Goal: Task Accomplishment & Management: Use online tool/utility

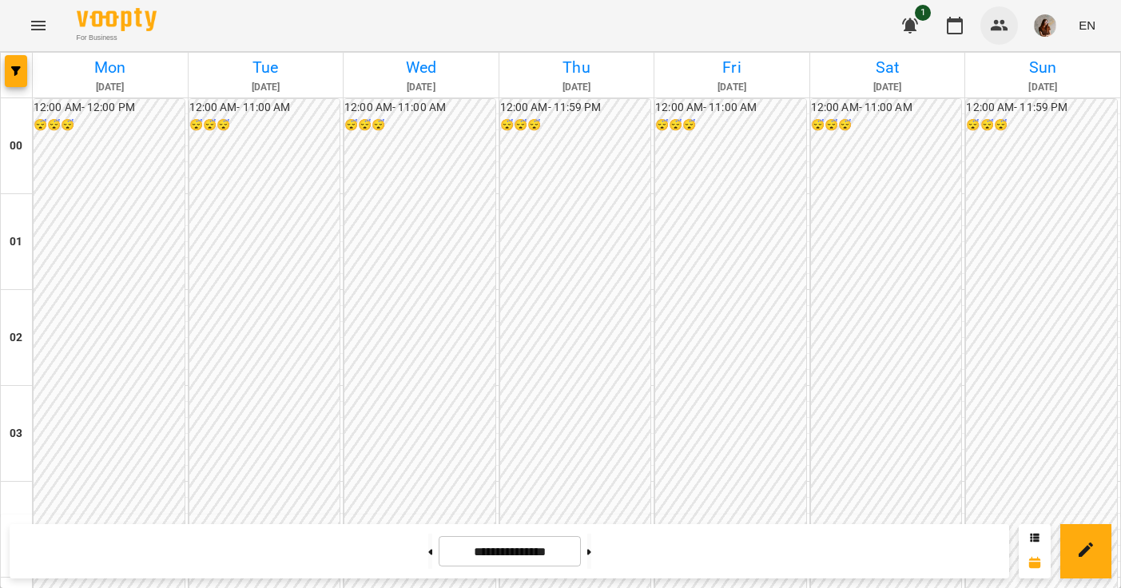
click at [991, 38] on button "button" at bounding box center [999, 25] width 38 height 38
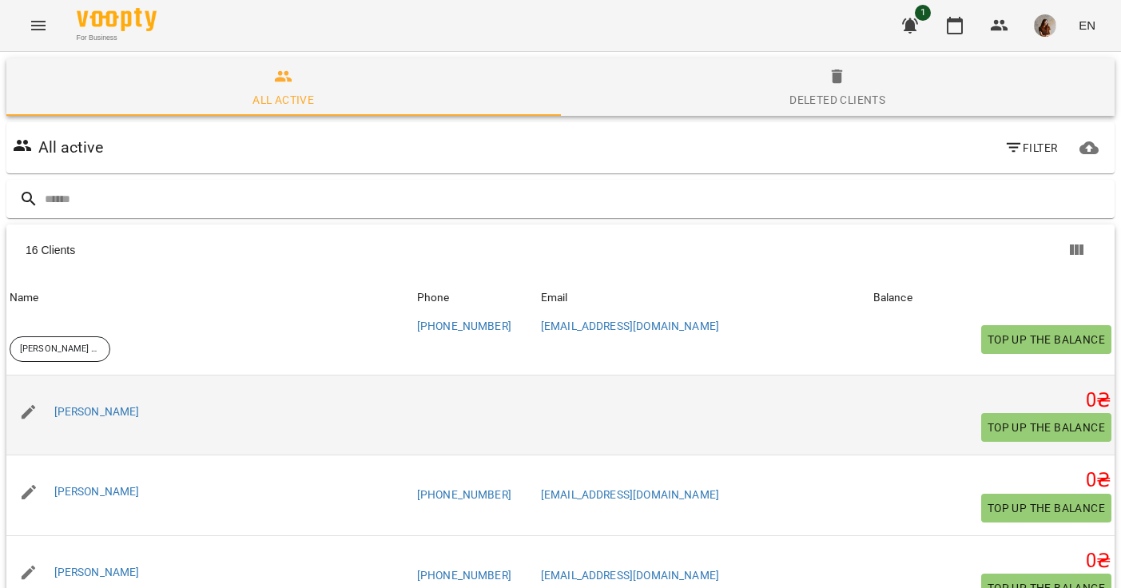
scroll to position [284, 0]
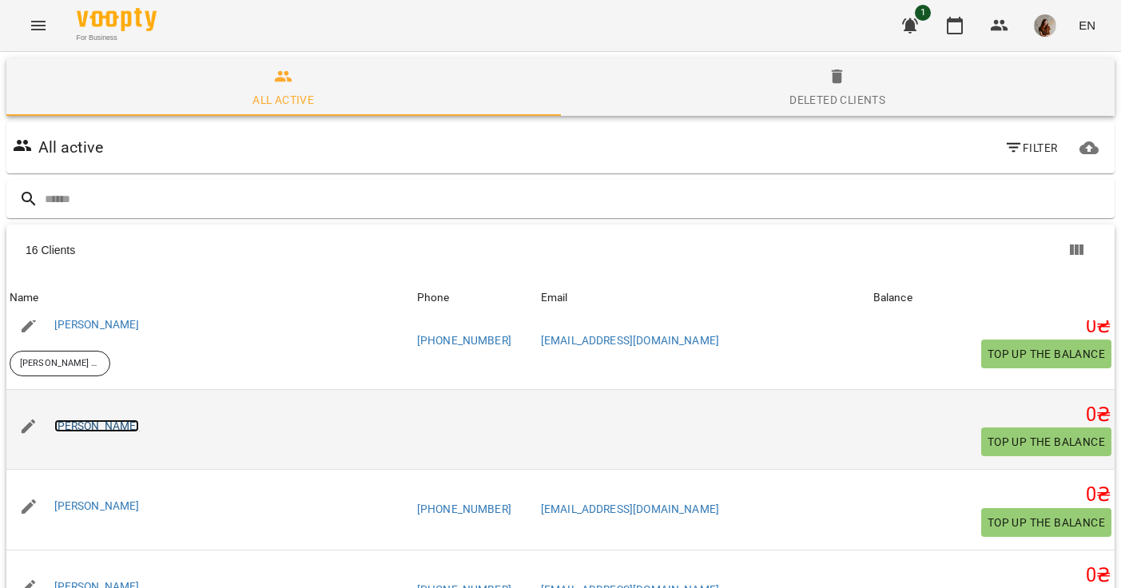
click at [114, 427] on link "[PERSON_NAME]" at bounding box center [96, 425] width 85 height 13
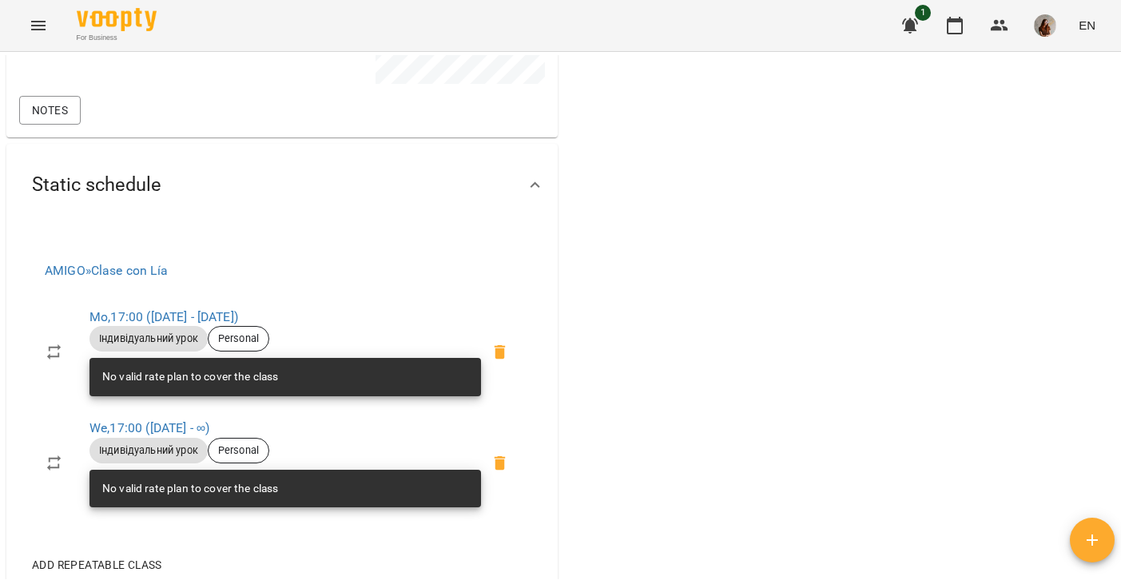
scroll to position [516, 0]
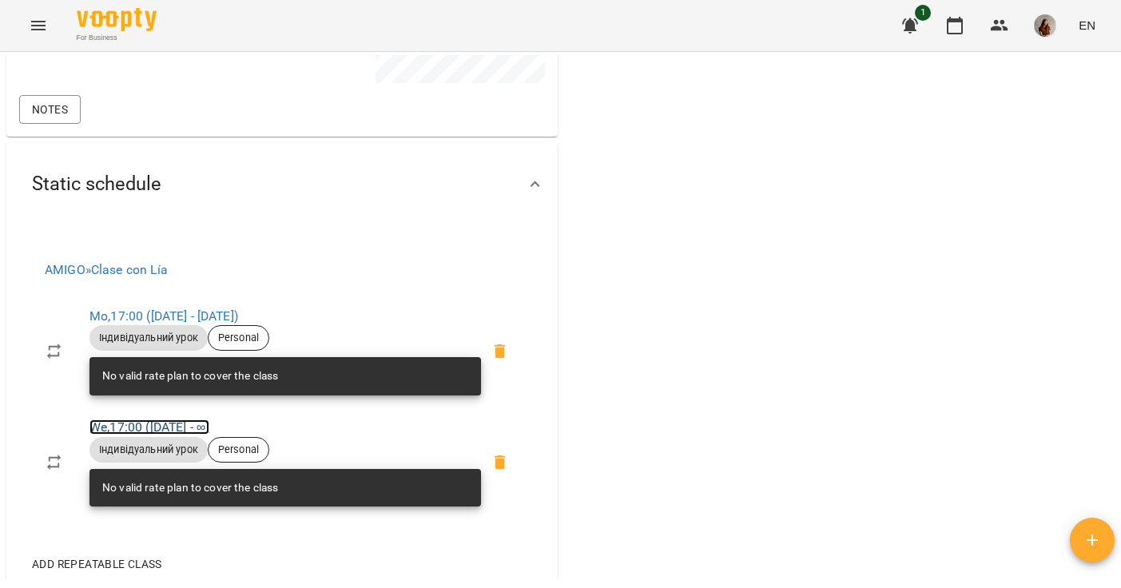
click at [171, 435] on link "We , 17:00 ([DATE] - ∞)" at bounding box center [149, 426] width 120 height 15
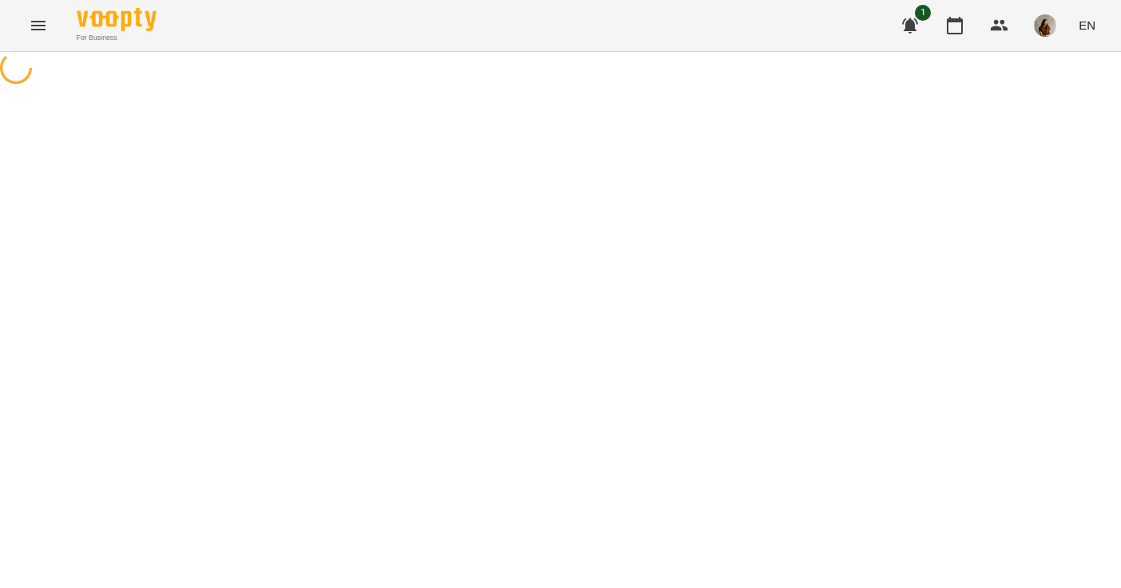
select select "*"
select select "**********"
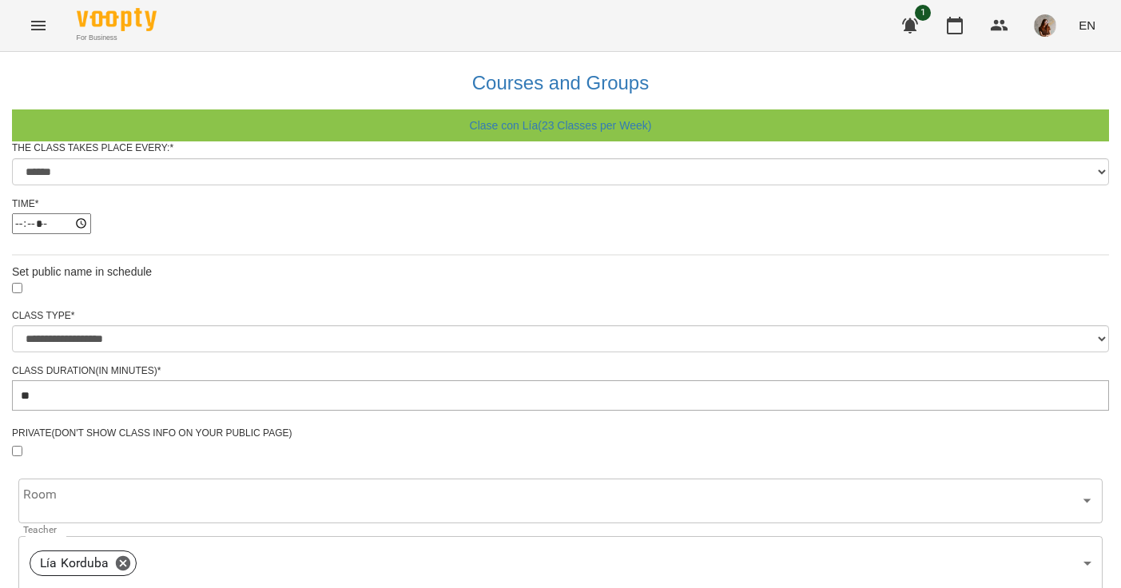
scroll to position [681, 0]
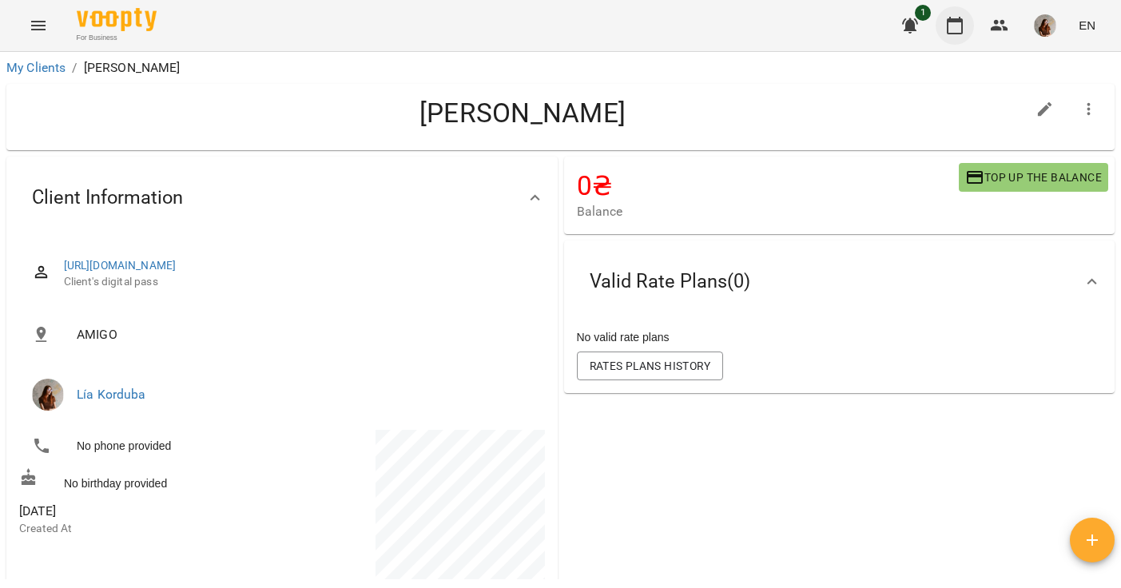
click at [956, 34] on icon "button" at bounding box center [954, 25] width 19 height 19
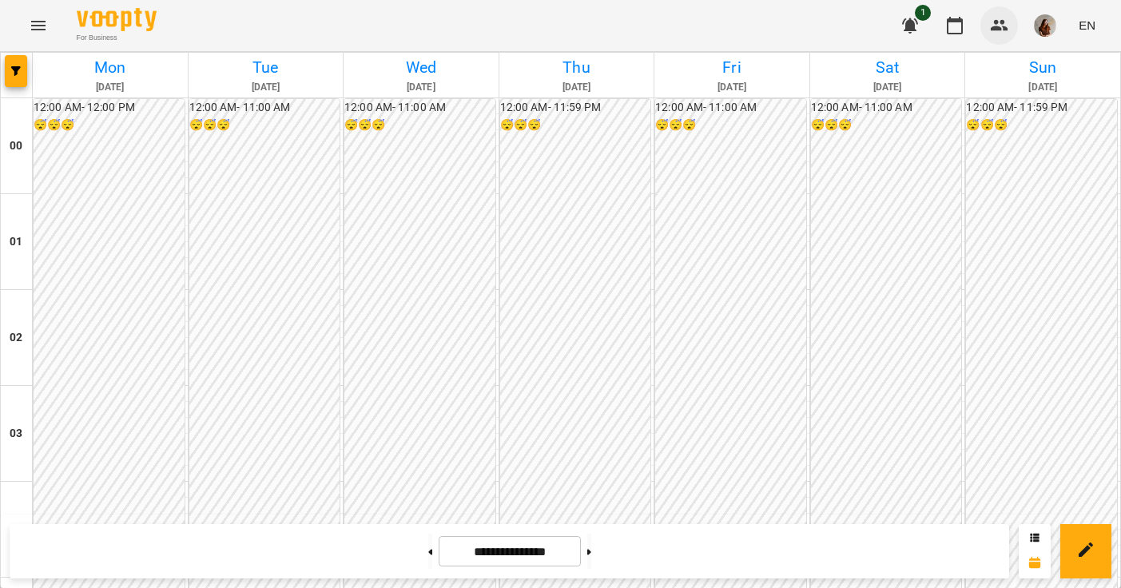
click at [1008, 32] on icon "button" at bounding box center [999, 25] width 19 height 19
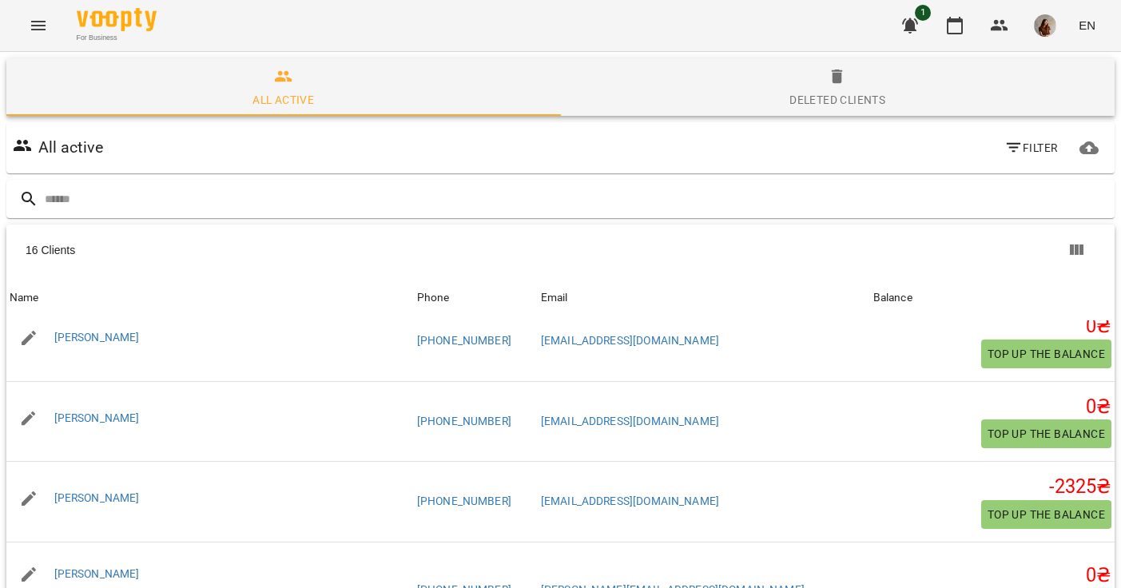
scroll to position [458, 0]
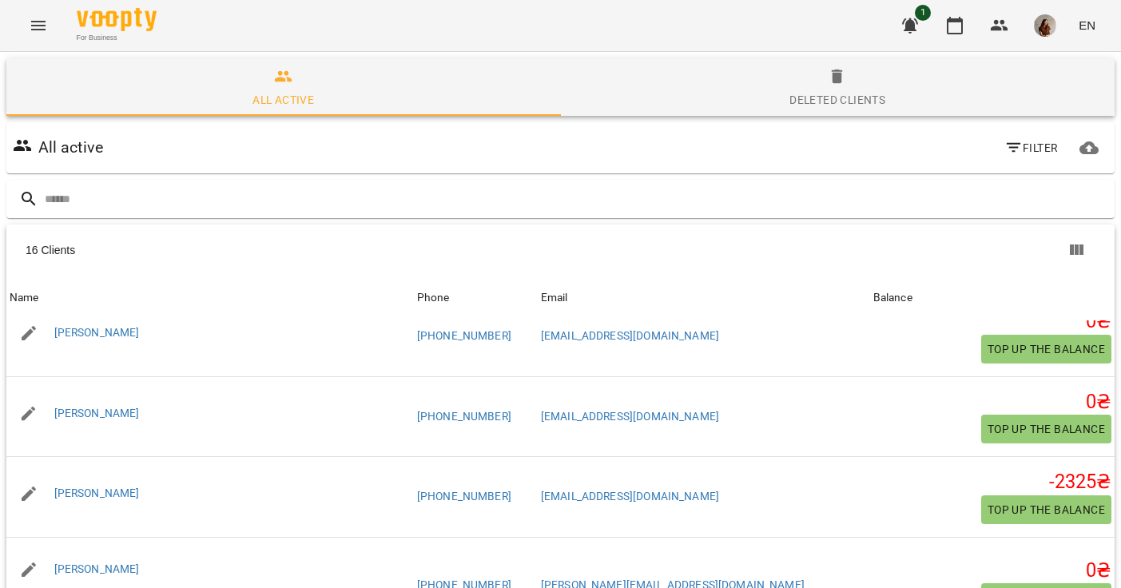
click at [176, 120] on div "All active Filter" at bounding box center [560, 148] width 1115 height 58
click at [954, 35] on button "button" at bounding box center [955, 25] width 38 height 38
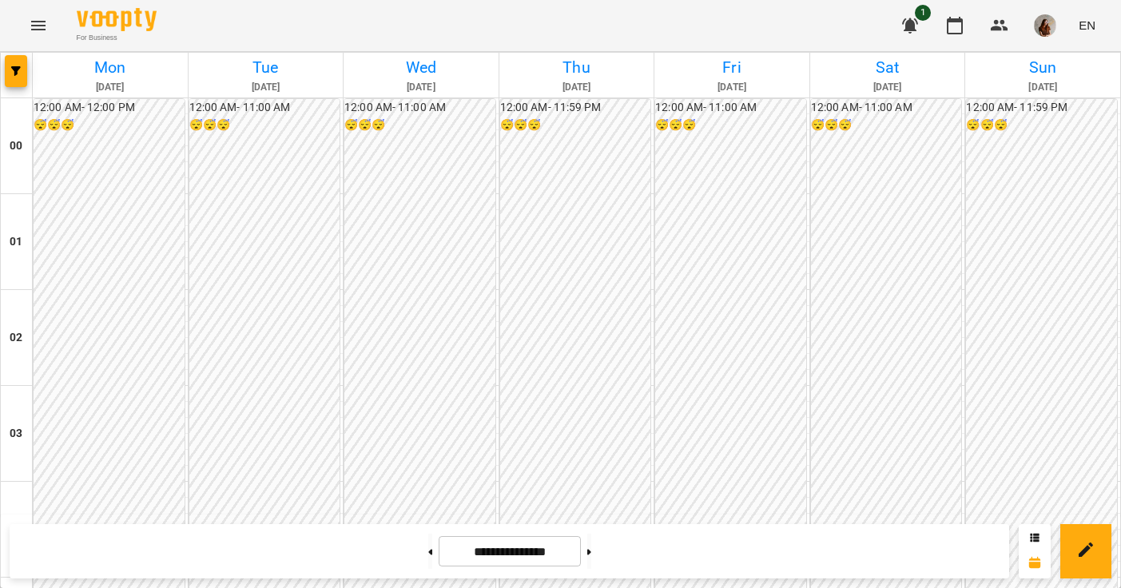
scroll to position [1159, 0]
click at [428, 563] on button at bounding box center [430, 551] width 4 height 35
click at [591, 555] on button at bounding box center [589, 551] width 4 height 35
type input "**********"
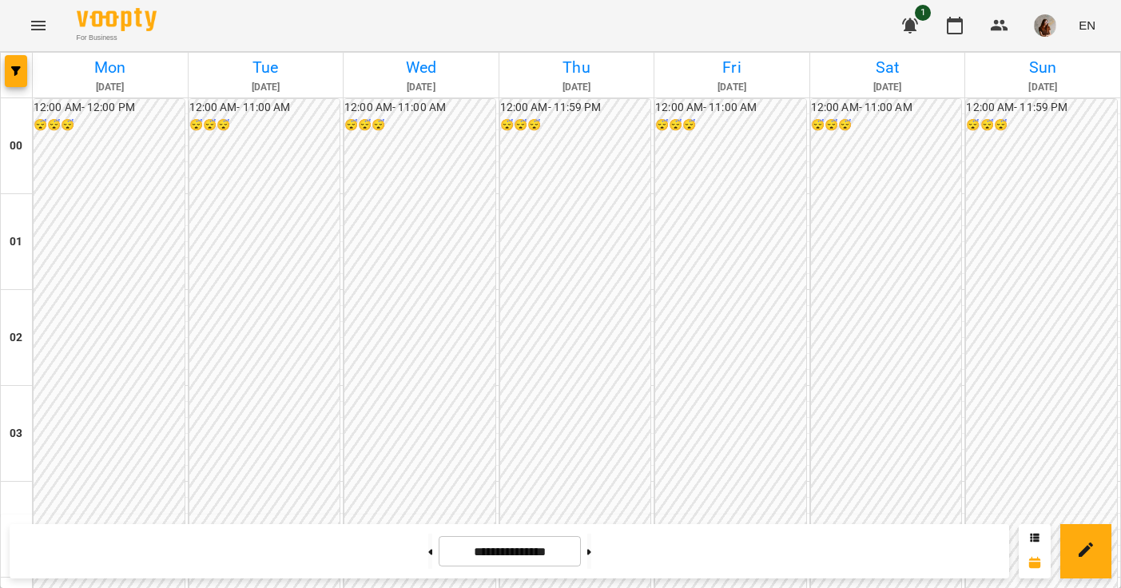
scroll to position [1103, 0]
click at [1042, 41] on button "button" at bounding box center [1045, 26] width 42 height 42
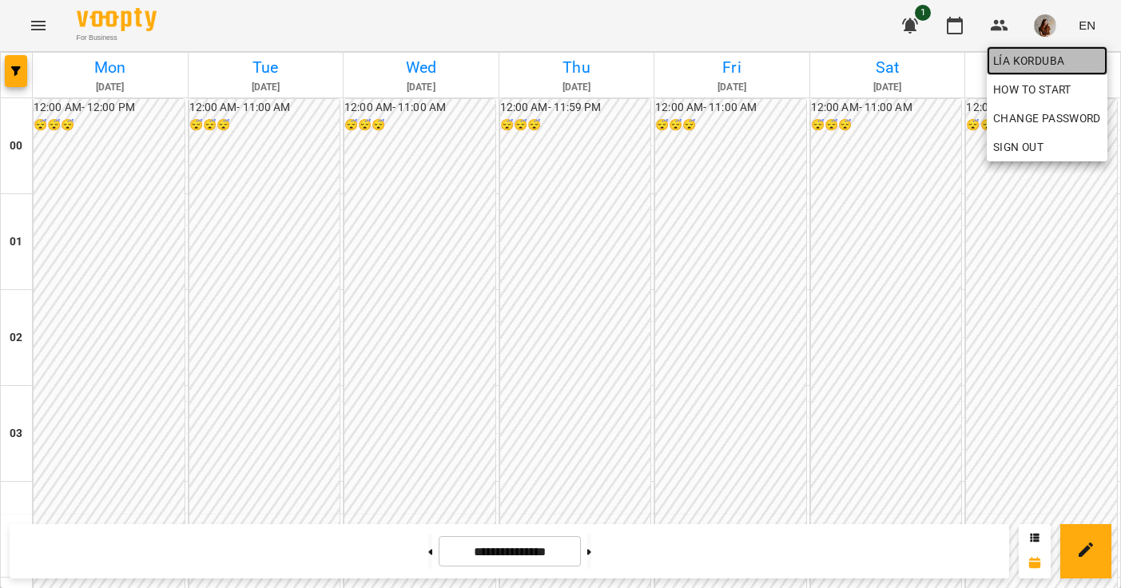
click at [1043, 55] on span "Lía Korduba" at bounding box center [1047, 60] width 108 height 19
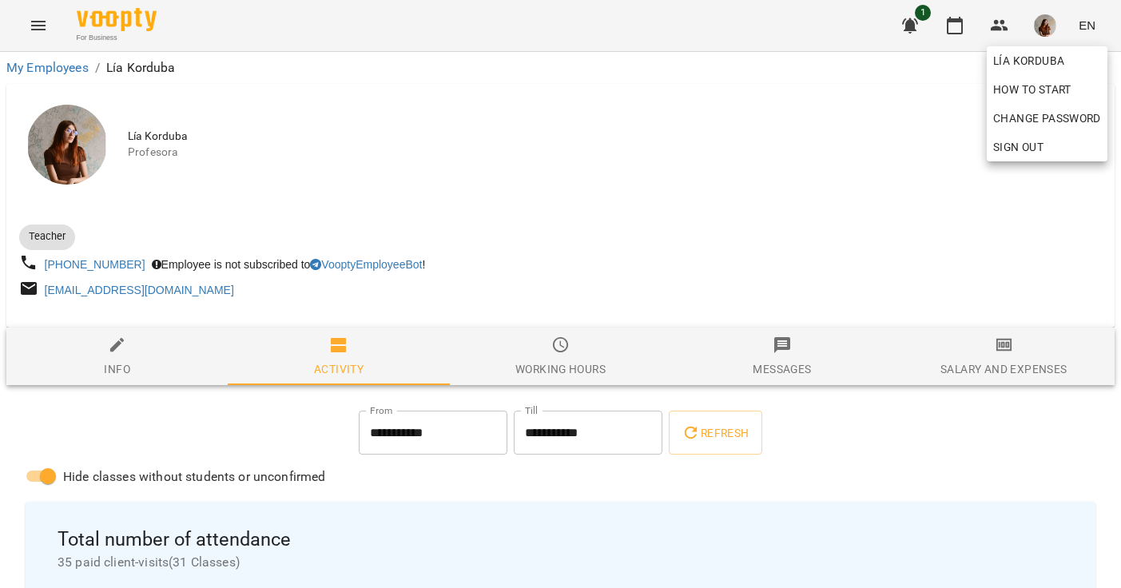
click at [1006, 347] on div at bounding box center [560, 294] width 1121 height 588
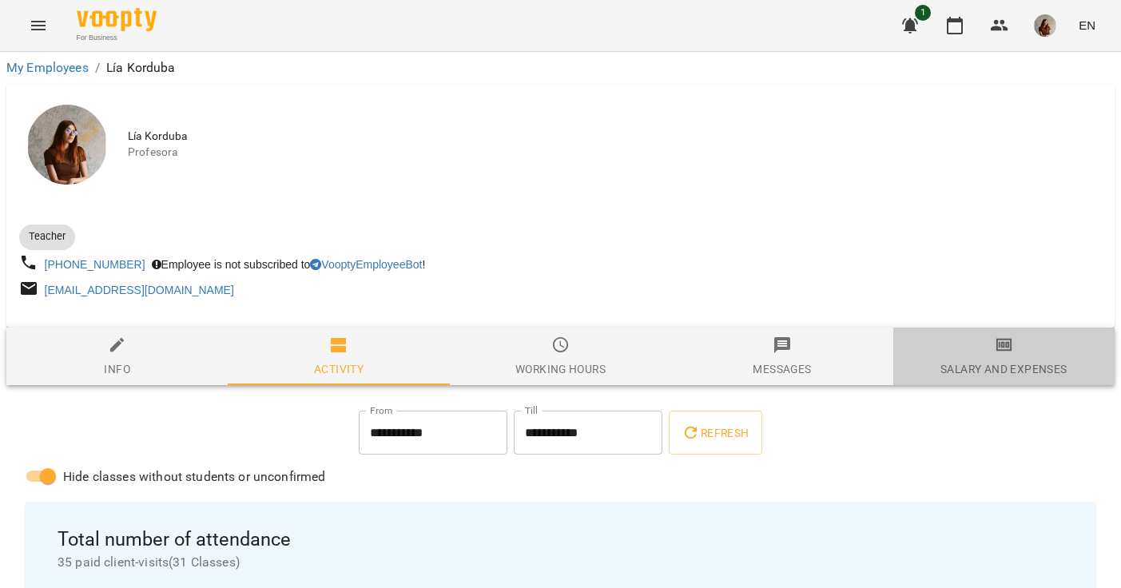
click at [1001, 352] on icon "button" at bounding box center [1004, 345] width 16 height 13
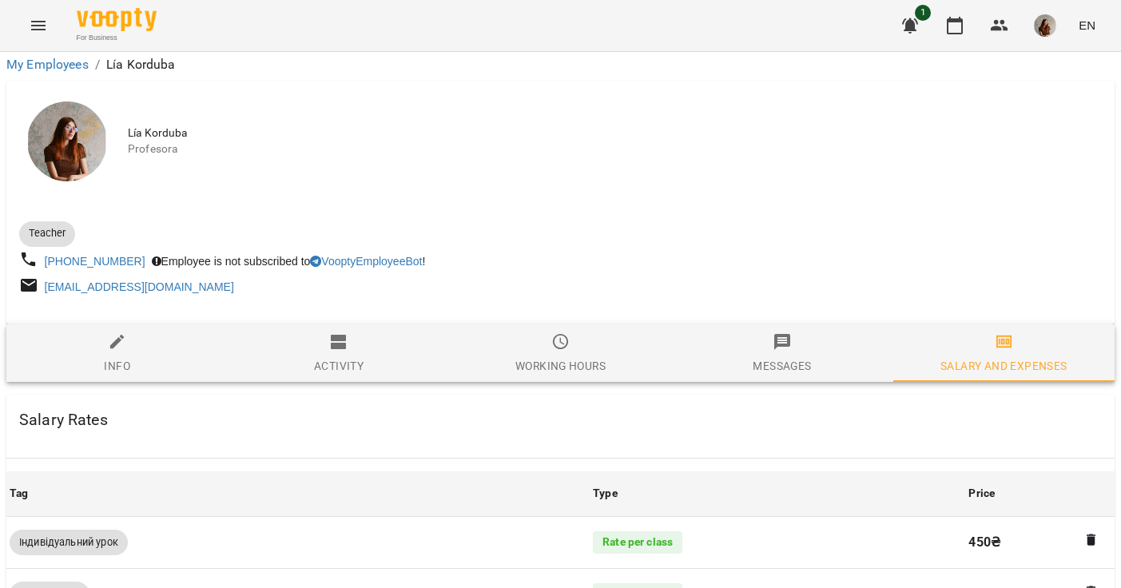
scroll to position [481, 0]
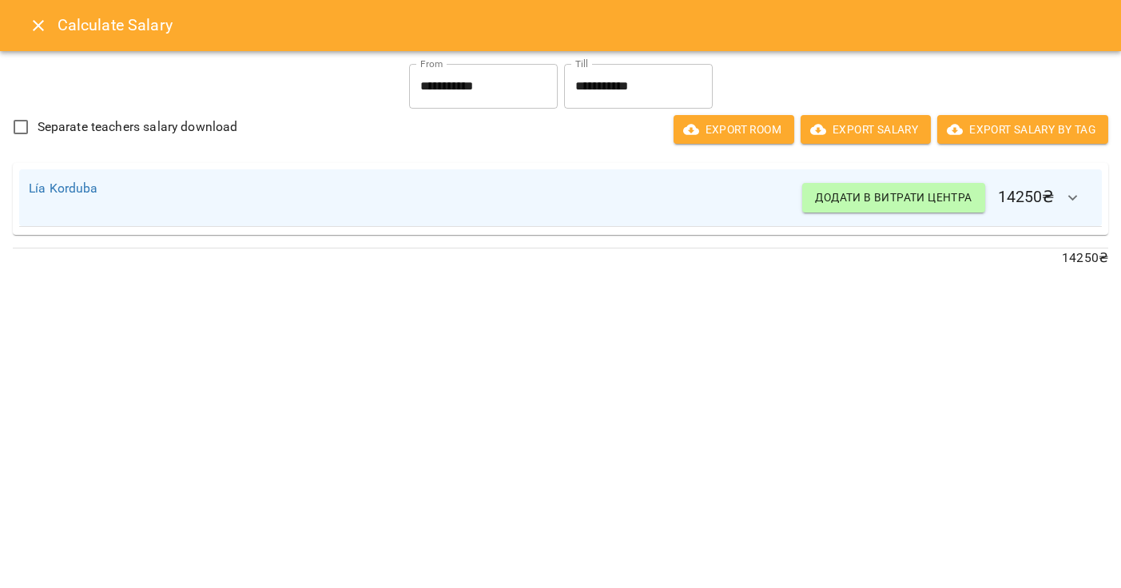
click at [1053, 204] on h6 "Додати в витрати центра 14250 ₴" at bounding box center [947, 198] width 290 height 38
click at [1071, 204] on icon "button" at bounding box center [1073, 198] width 19 height 19
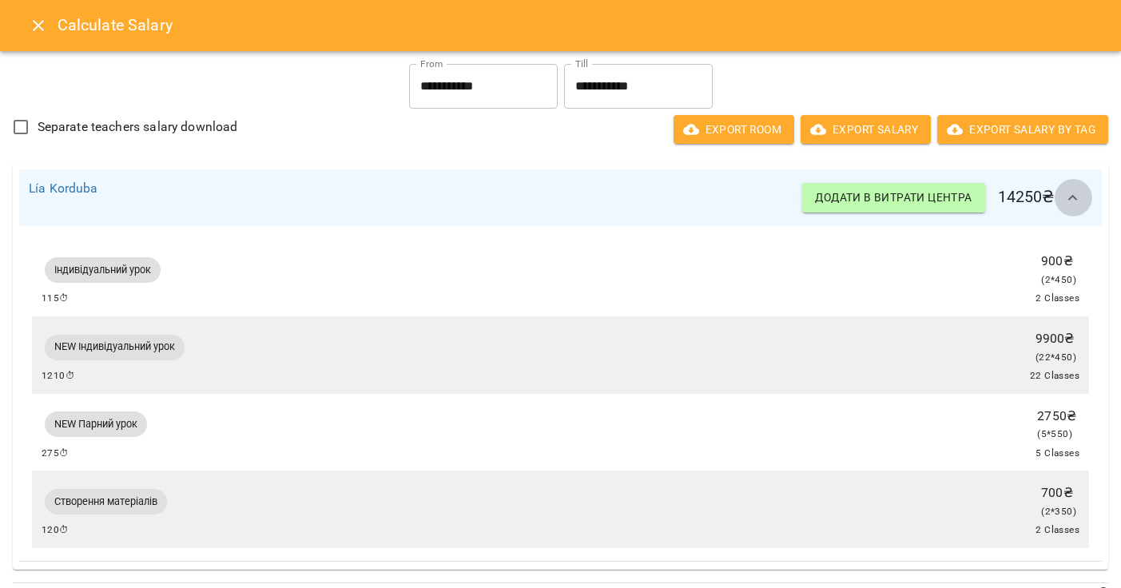
click at [1071, 204] on icon "button" at bounding box center [1073, 198] width 19 height 19
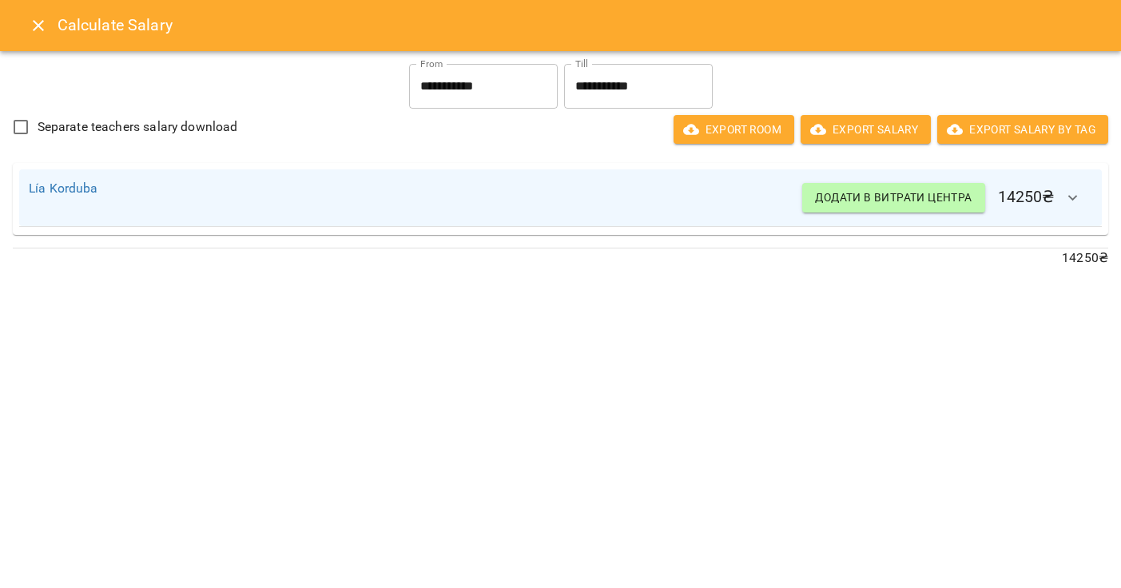
click at [49, 35] on button "Close" at bounding box center [38, 25] width 38 height 38
